Goal: Check status

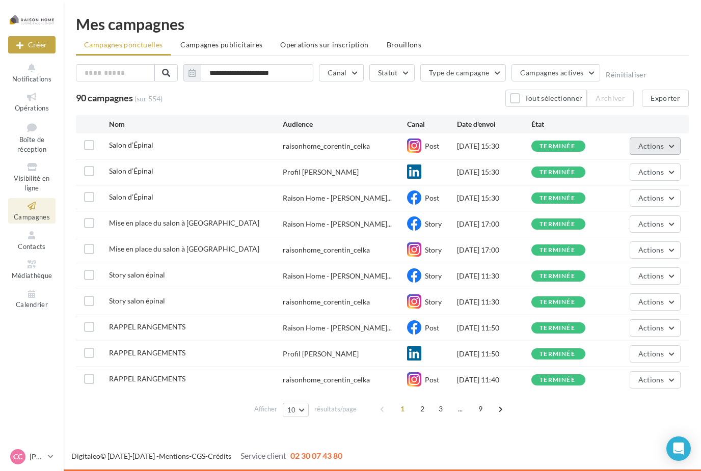
click at [674, 138] on button "Actions" at bounding box center [655, 146] width 51 height 17
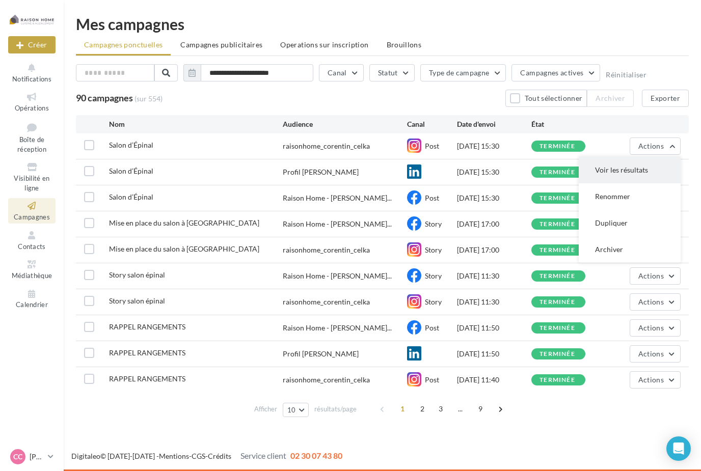
click at [648, 174] on button "Voir les résultats" at bounding box center [630, 170] width 102 height 26
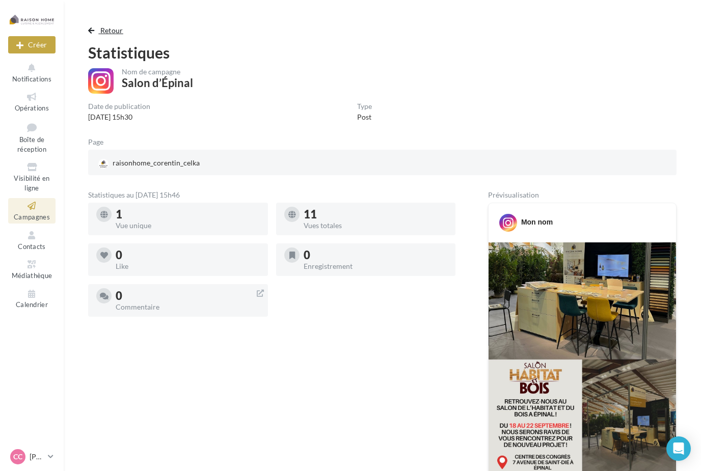
click at [95, 32] on button "Retour" at bounding box center [107, 30] width 39 height 12
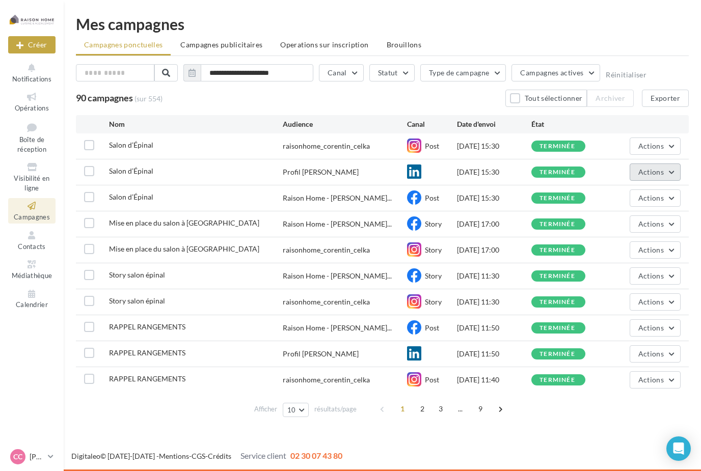
click at [665, 175] on button "Actions" at bounding box center [655, 172] width 51 height 17
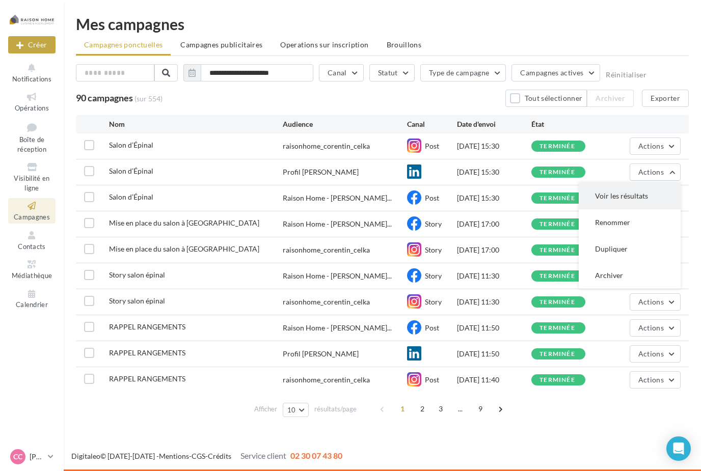
click at [643, 198] on button "Voir les résultats" at bounding box center [630, 196] width 102 height 26
